Goal: Information Seeking & Learning: Learn about a topic

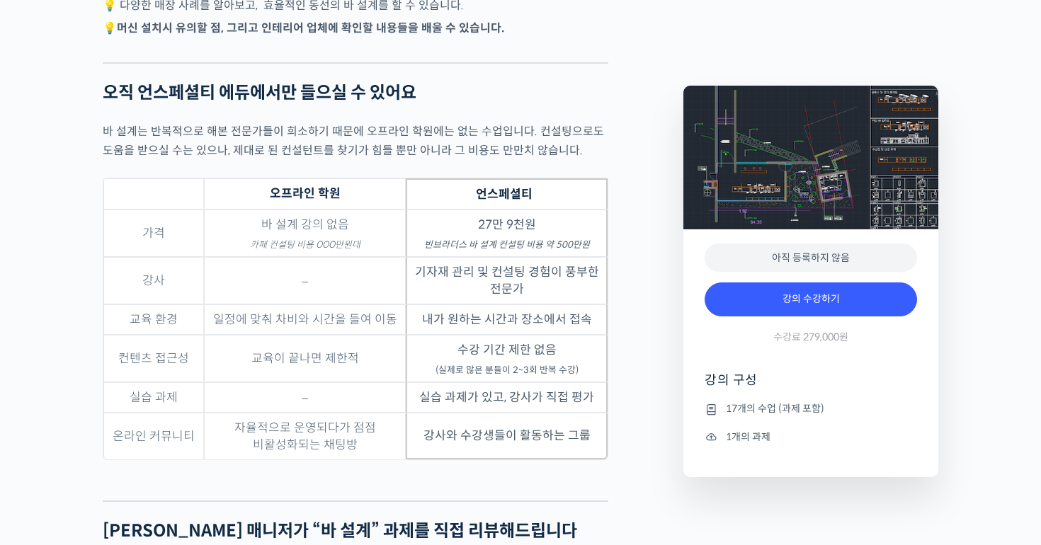
scroll to position [3179, 0]
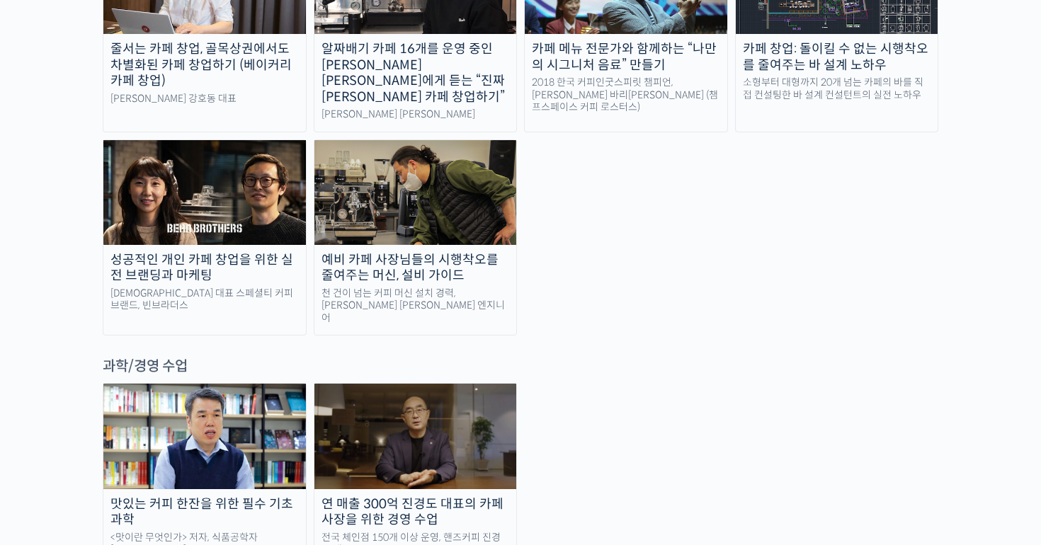
scroll to position [3036, 0]
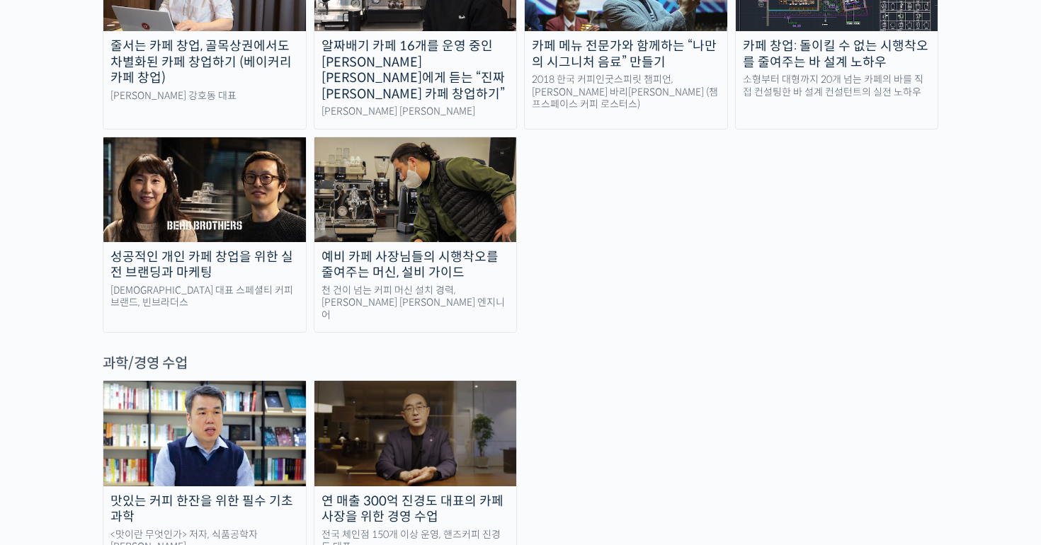
click at [417, 381] on img at bounding box center [416, 433] width 203 height 105
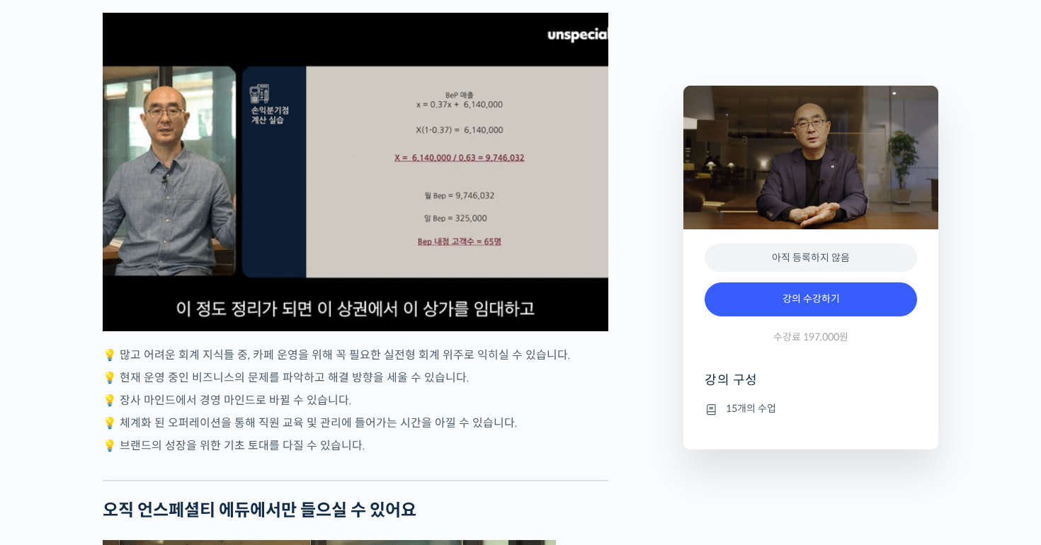
scroll to position [3013, 0]
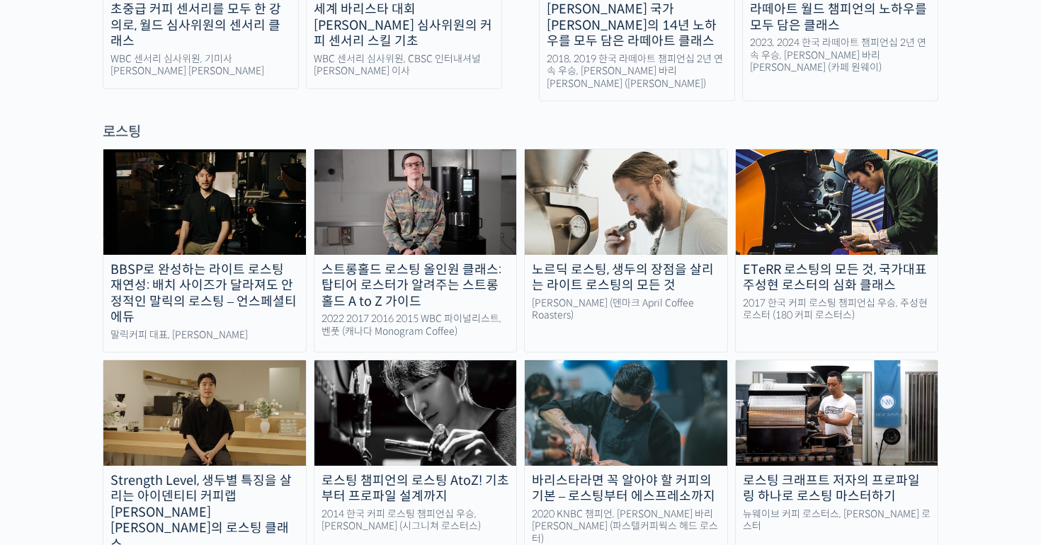
scroll to position [1192, 0]
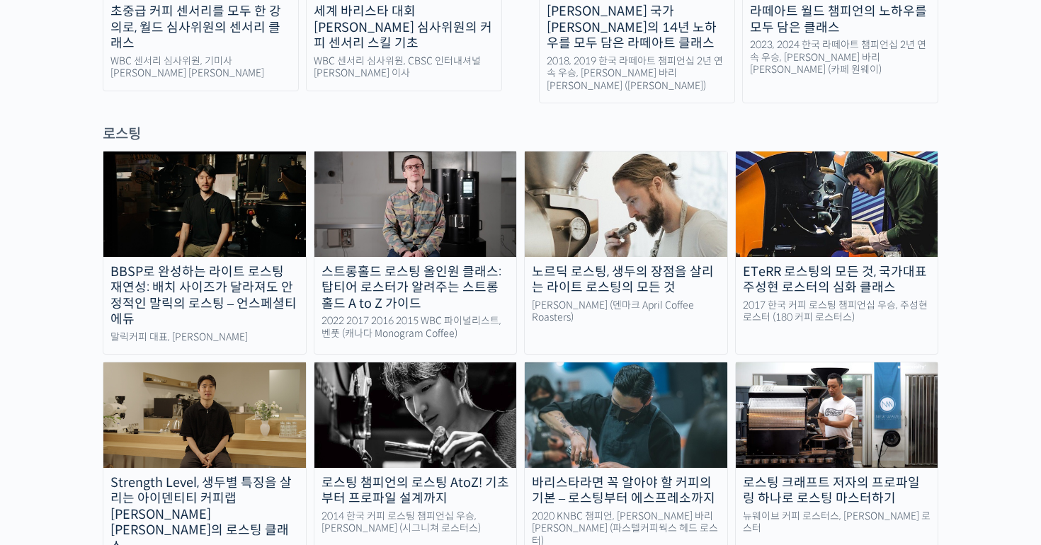
click at [451, 363] on img at bounding box center [416, 415] width 203 height 105
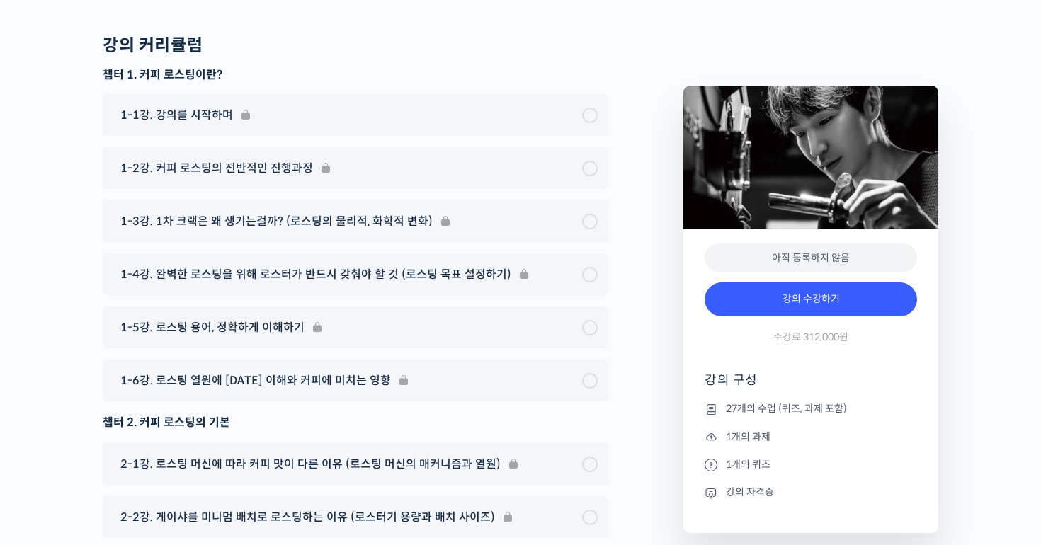
scroll to position [6908, 0]
